Goal: Information Seeking & Learning: Compare options

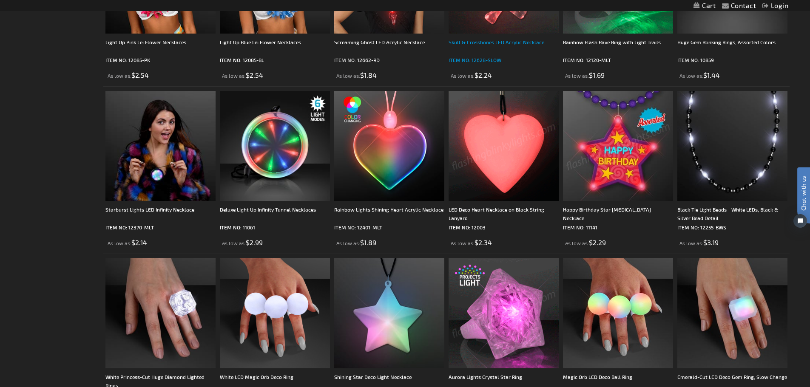
scroll to position [1021, 0]
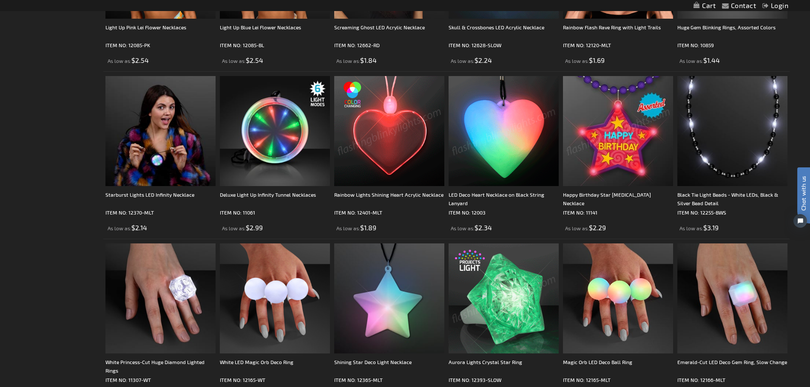
click at [412, 155] on img at bounding box center [389, 131] width 110 height 110
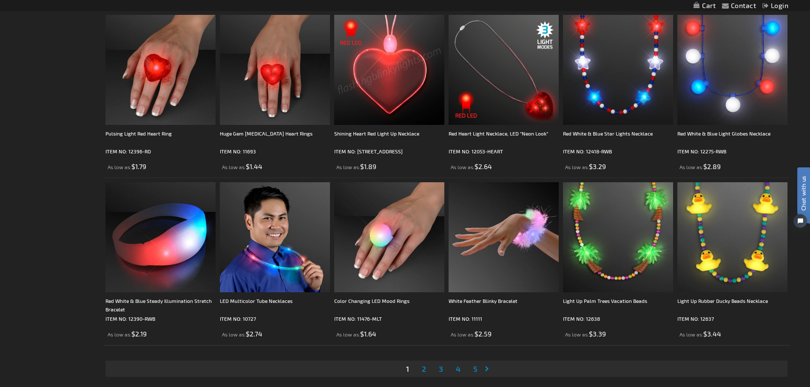
scroll to position [1659, 0]
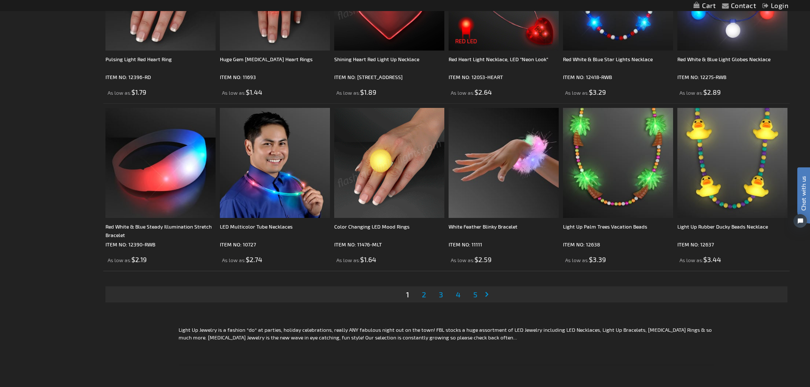
click at [427, 295] on link "Page 2" at bounding box center [424, 294] width 8 height 13
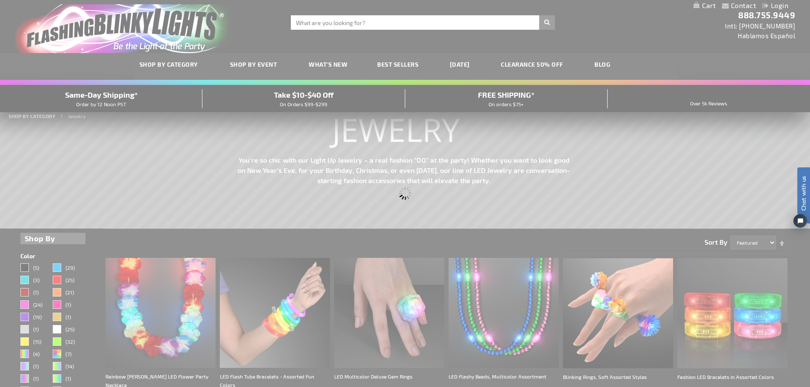
scroll to position [0, 0]
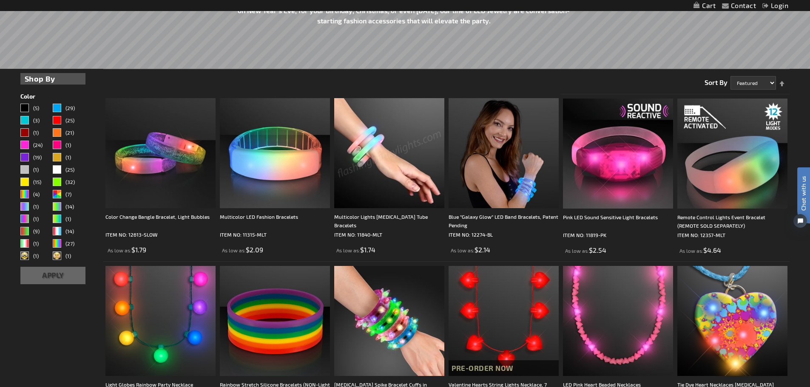
scroll to position [213, 0]
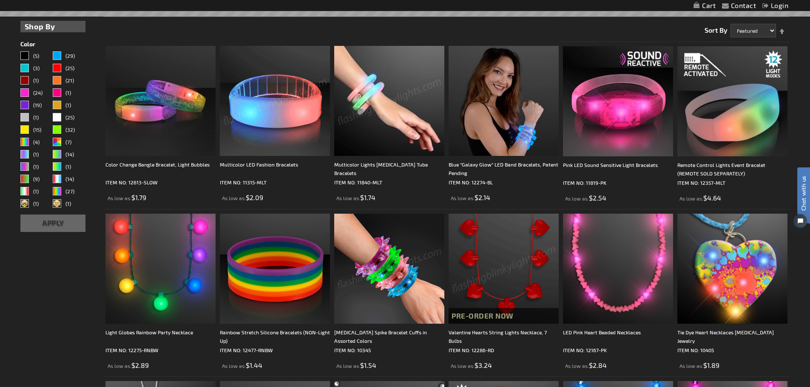
click at [301, 148] on img at bounding box center [275, 101] width 110 height 110
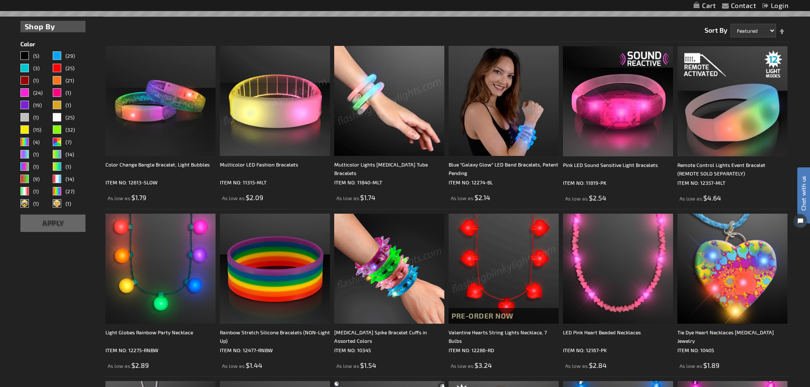
click at [300, 114] on img at bounding box center [275, 101] width 110 height 110
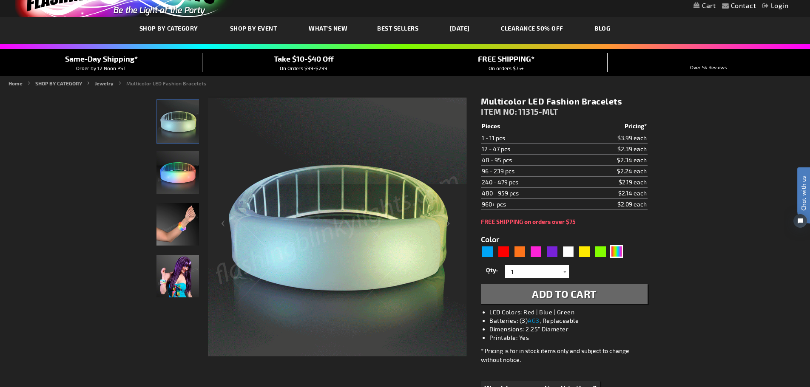
scroll to position [43, 0]
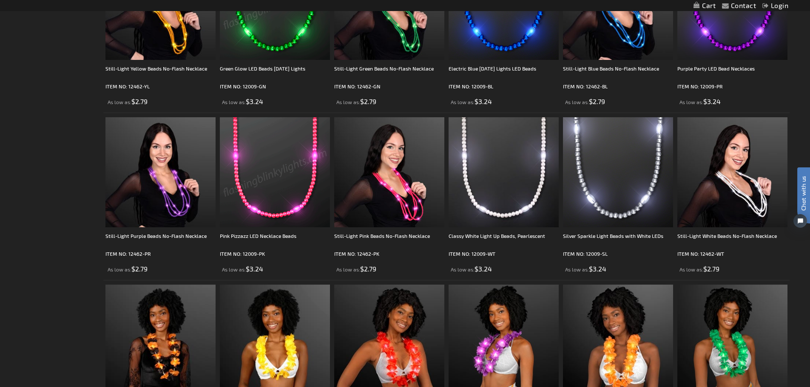
scroll to position [1022, 0]
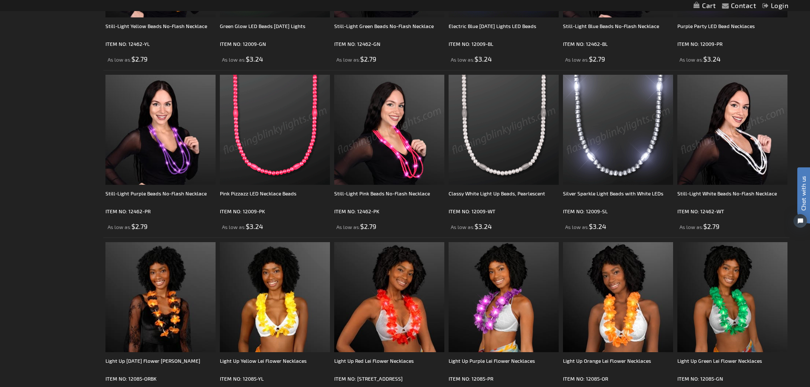
click at [751, 168] on img at bounding box center [732, 130] width 110 height 110
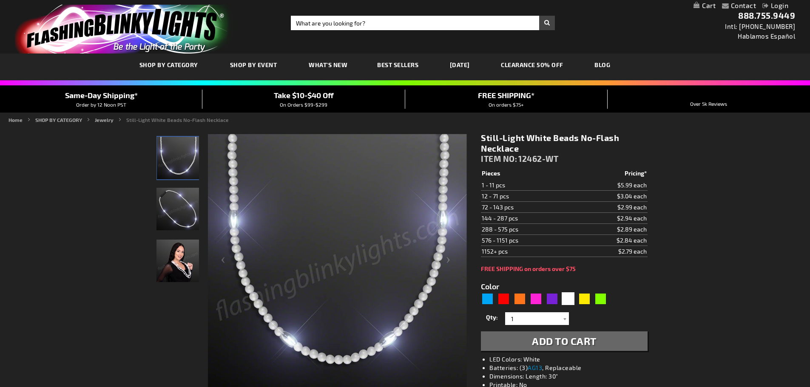
click at [171, 260] on img "Woman displaying Light Up White Beaded Necklace, No-Flash" at bounding box center [177, 261] width 43 height 43
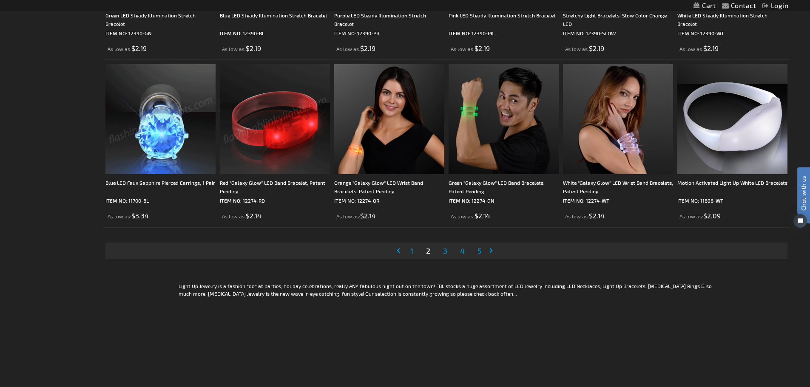
click at [445, 253] on span "3" at bounding box center [445, 250] width 4 height 9
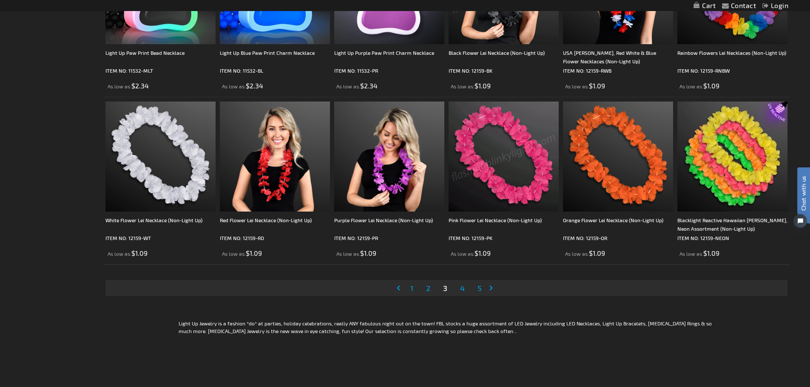
scroll to position [1828, 0]
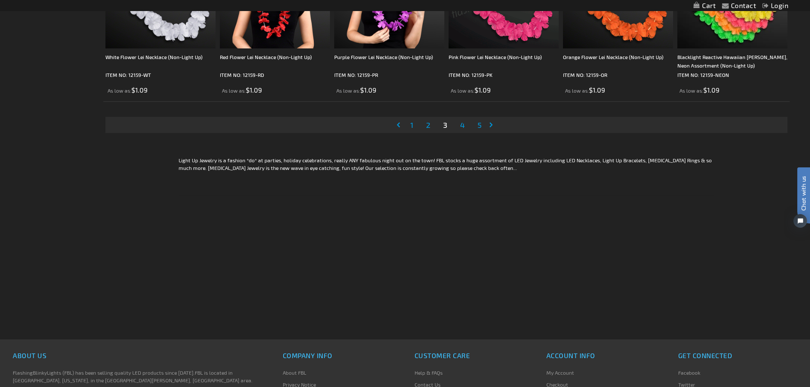
click at [463, 120] on link "Page 4" at bounding box center [462, 125] width 8 height 13
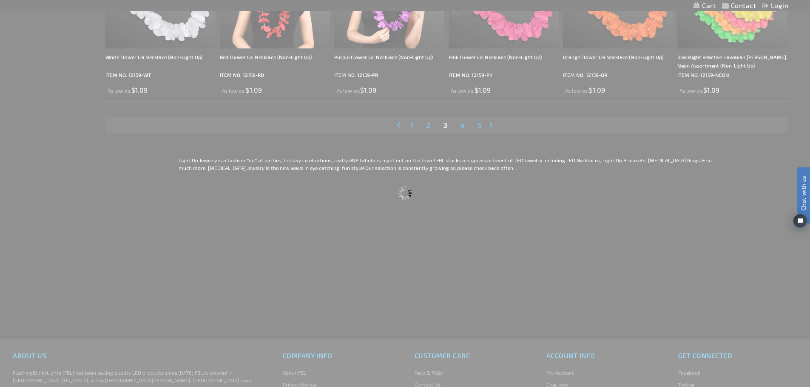
click at [463, 122] on div "Please wait..." at bounding box center [405, 193] width 810 height 387
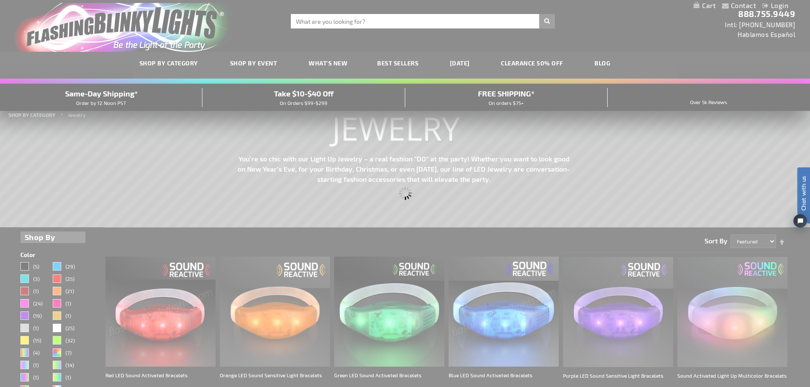
scroll to position [0, 0]
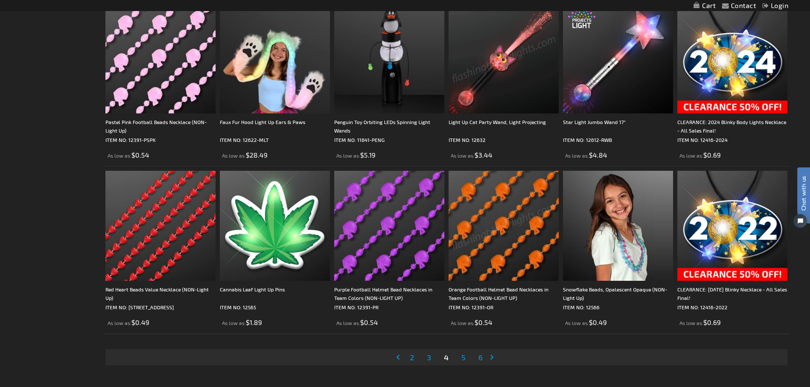
scroll to position [1743, 0]
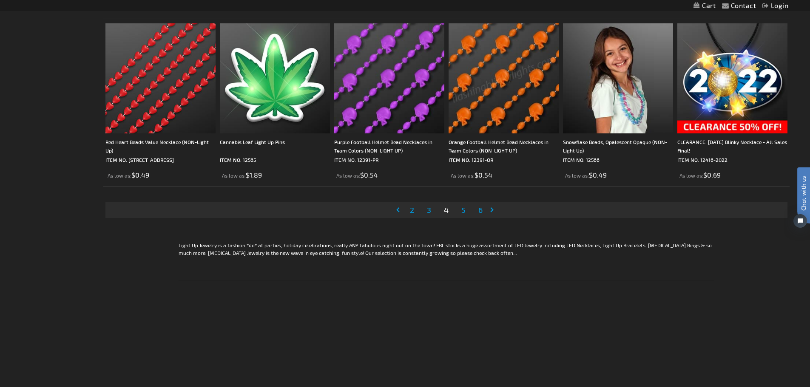
click at [461, 212] on span "5" at bounding box center [463, 209] width 4 height 9
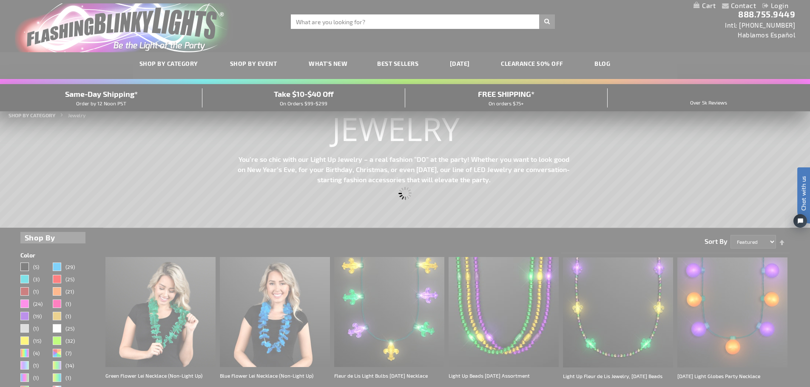
scroll to position [0, 0]
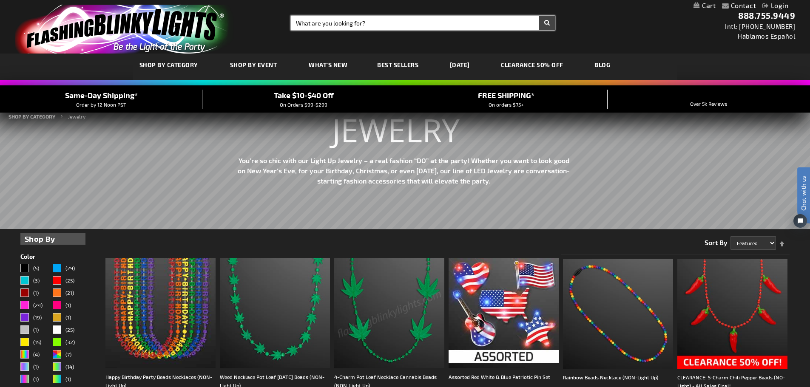
click at [378, 21] on input "Search" at bounding box center [423, 23] width 264 height 14
type input "WANDS"
click at [539, 16] on button "Search" at bounding box center [547, 23] width 16 height 14
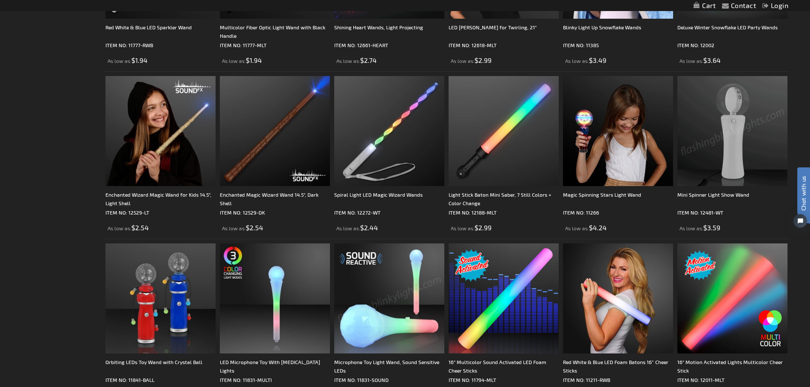
scroll to position [468, 0]
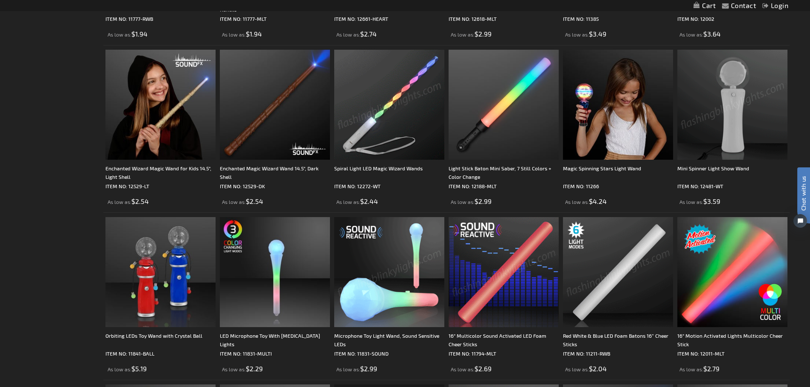
click at [732, 132] on img at bounding box center [732, 105] width 110 height 110
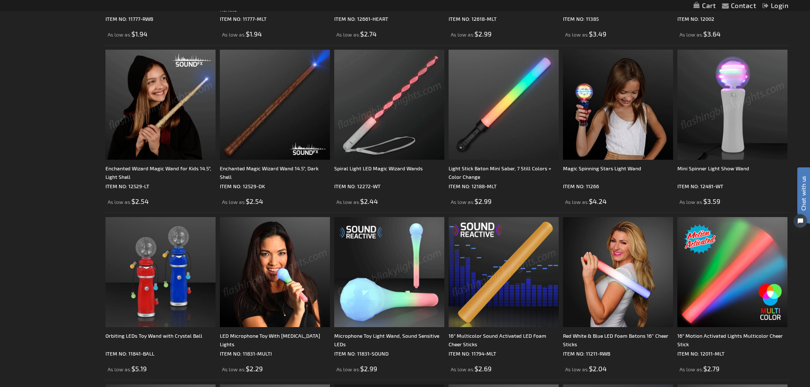
click at [397, 136] on img at bounding box center [389, 105] width 110 height 110
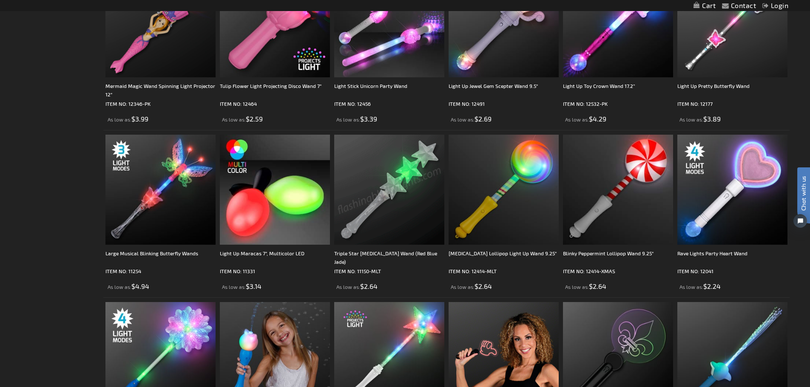
scroll to position [1446, 0]
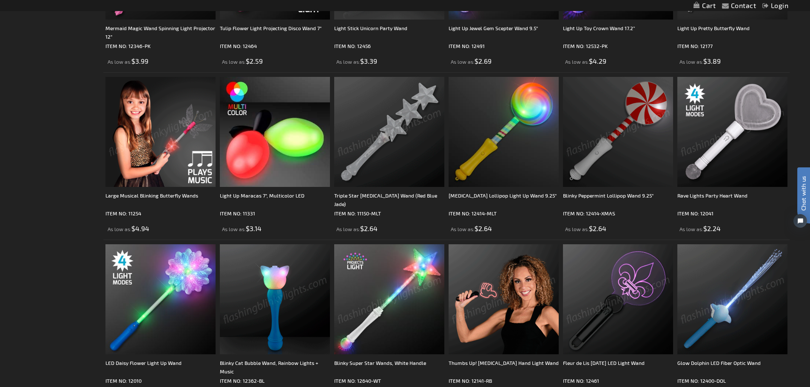
click at [741, 150] on img at bounding box center [732, 132] width 110 height 110
